Goal: Transaction & Acquisition: Subscribe to service/newsletter

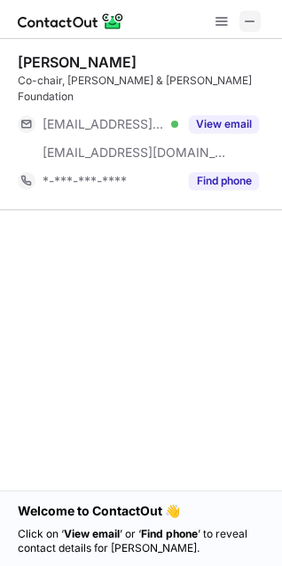
click at [243, 26] on span at bounding box center [250, 21] width 14 height 14
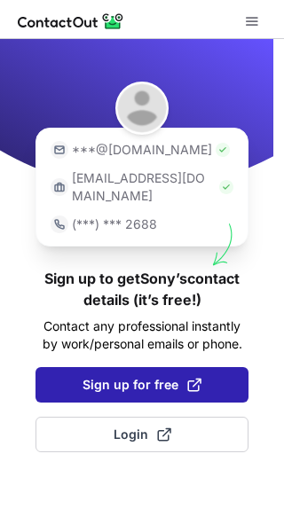
click at [148, 376] on span "Sign up for free" at bounding box center [141, 385] width 119 height 18
